Goal: Information Seeking & Learning: Learn about a topic

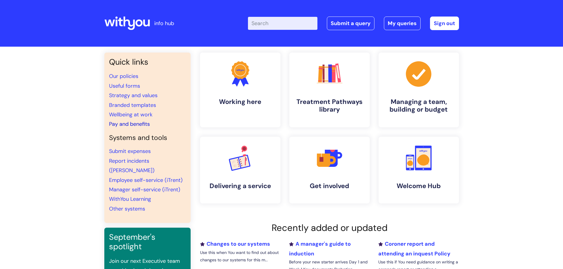
click at [131, 126] on link "Pay and benefits" at bounding box center [129, 124] width 41 height 7
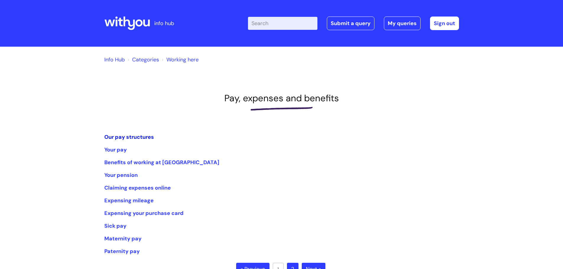
click at [132, 139] on link "Our pay structures" at bounding box center [129, 137] width 50 height 7
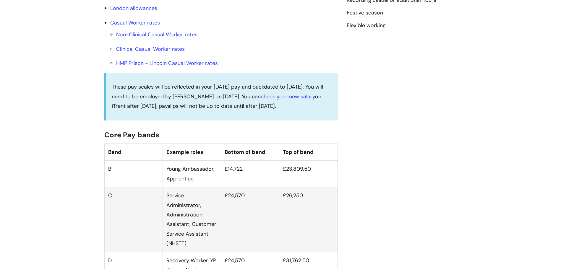
scroll to position [266, 0]
